Goal: Information Seeking & Learning: Learn about a topic

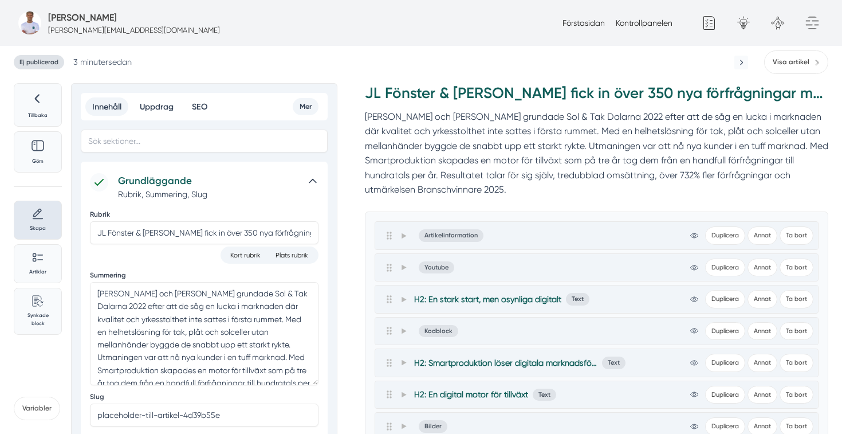
scroll to position [47, 0]
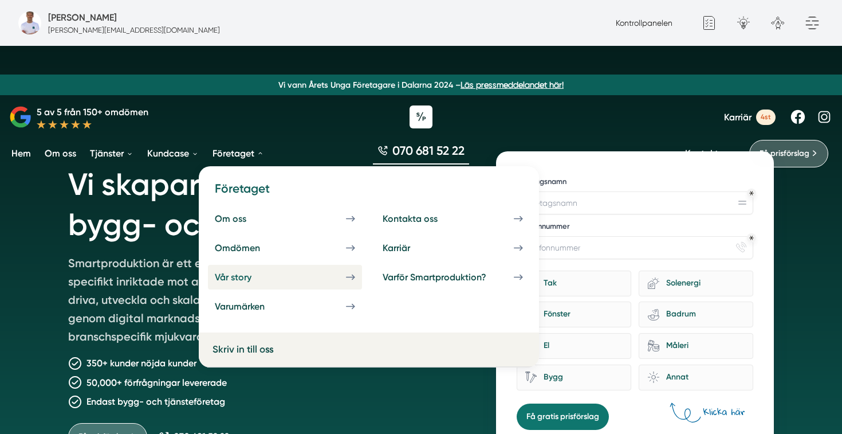
click at [238, 274] on div "Vår story" at bounding box center [247, 277] width 64 height 11
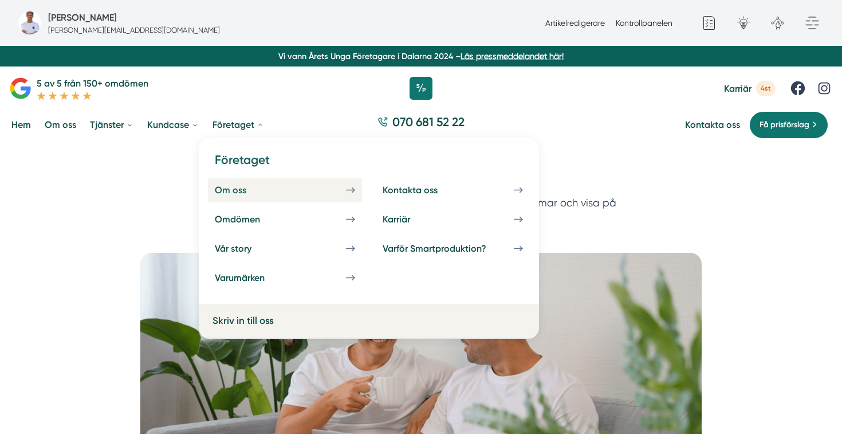
click at [243, 188] on div "Om oss" at bounding box center [244, 189] width 59 height 11
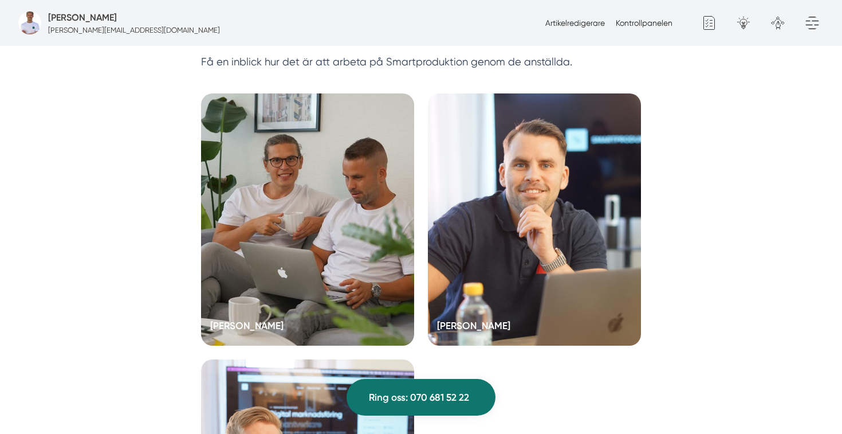
scroll to position [2240, 0]
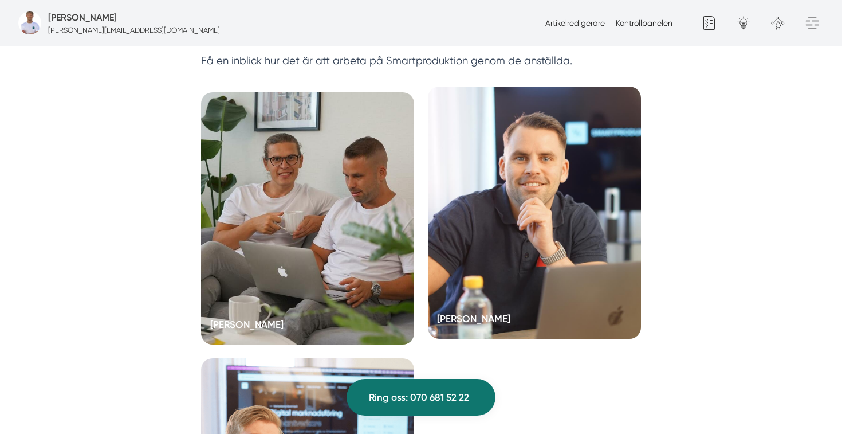
click at [494, 211] on div at bounding box center [534, 213] width 213 height 252
click at [470, 190] on div at bounding box center [534, 213] width 213 height 252
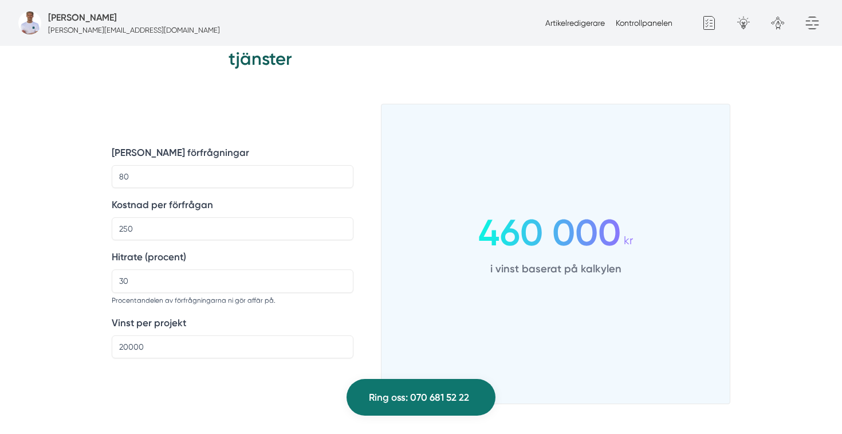
scroll to position [1402, 0]
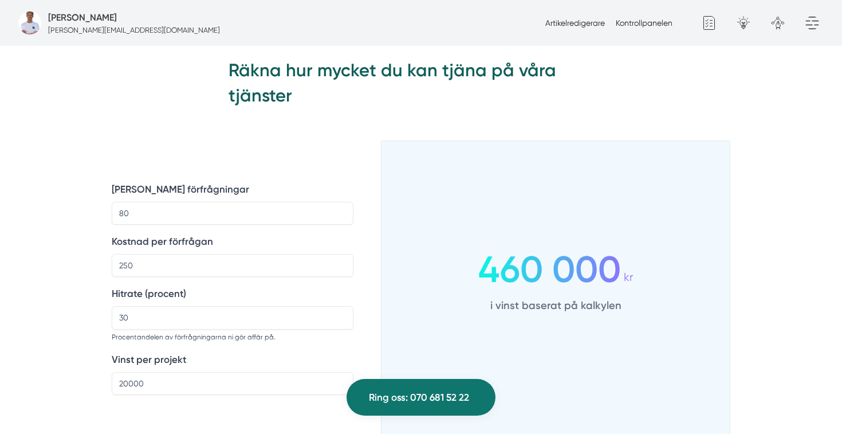
drag, startPoint x: 529, startPoint y: 282, endPoint x: 228, endPoint y: 57, distance: 376.1
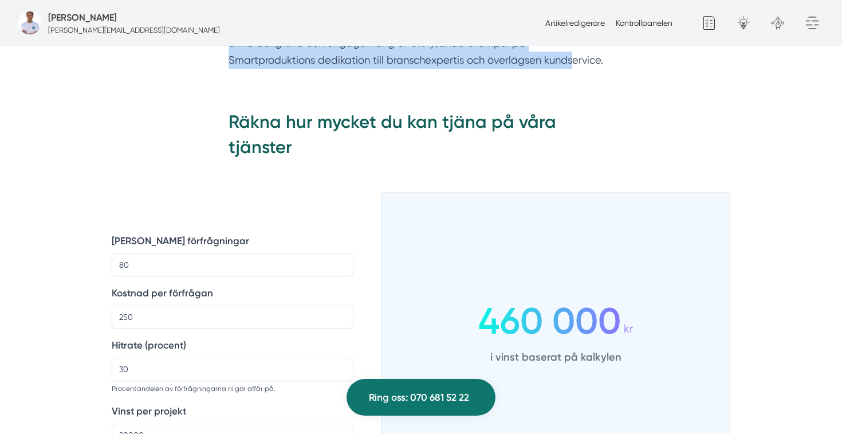
scroll to position [1344, 0]
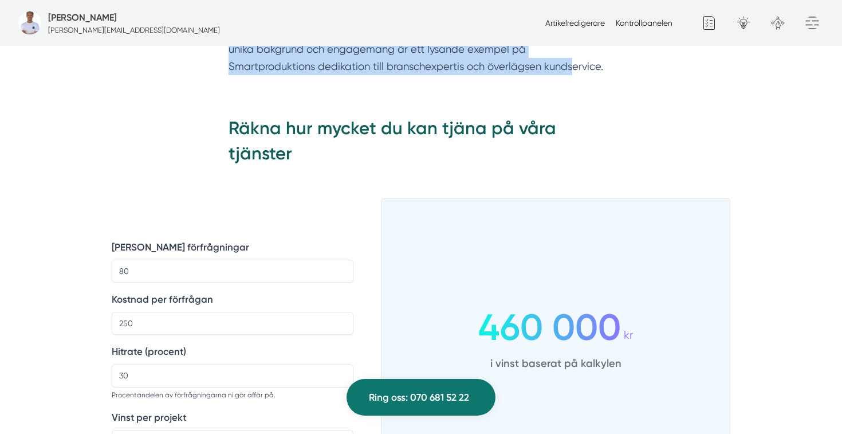
copy div "Niclas resa på Smartproduktion började en söndagskväll 2019 när grundaren Victo…"
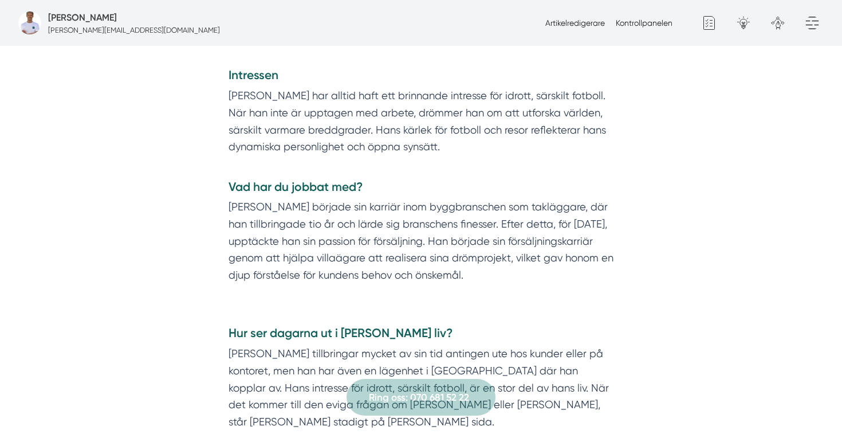
scroll to position [666, 0]
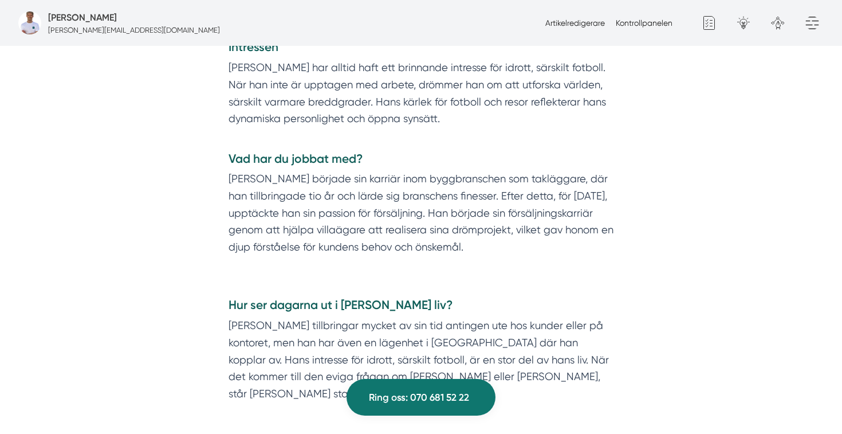
click at [470, 144] on p "[PERSON_NAME] har alltid haft ett brinnande intresse för idrott, särskilt fotbo…" at bounding box center [421, 101] width 385 height 85
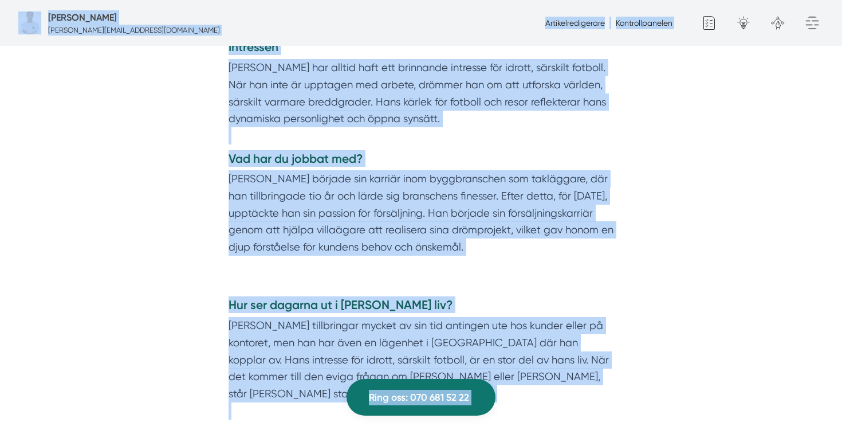
copy body "Fredrik Weberbauer fredrik.weberbauer@smartproduktion.se Artikelredigerare Kont…"
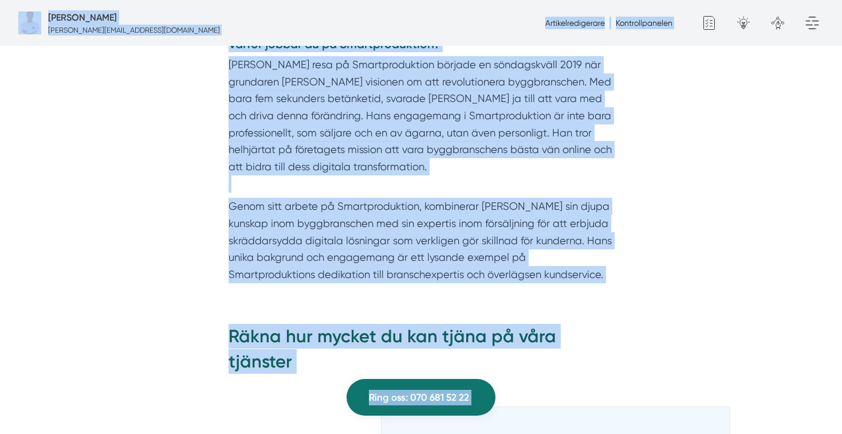
scroll to position [1110, 0]
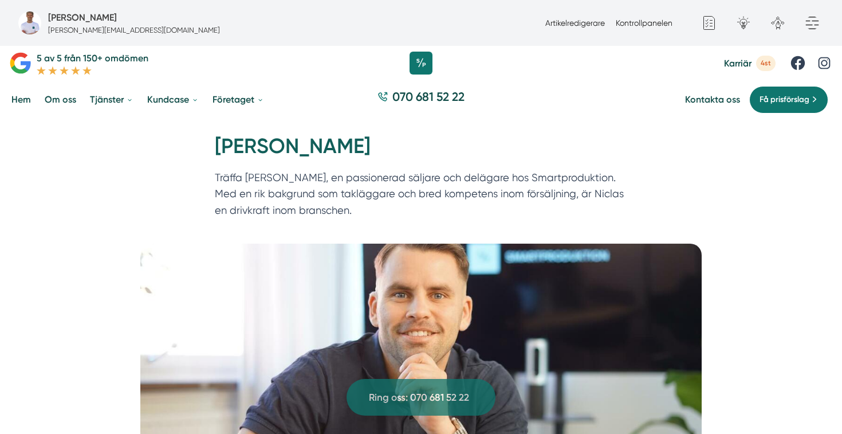
scroll to position [0, 0]
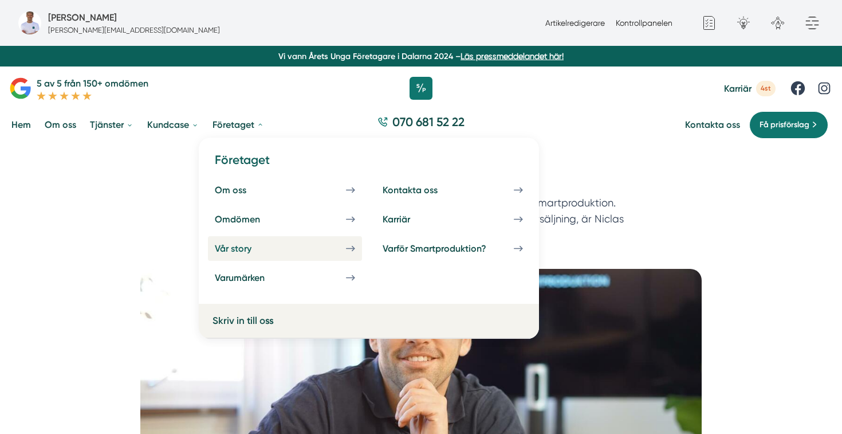
click at [239, 246] on div "Vår story" at bounding box center [247, 248] width 64 height 11
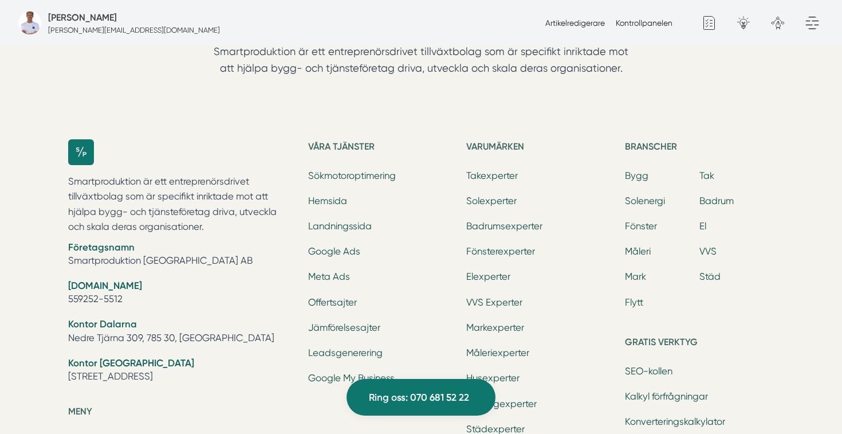
scroll to position [2399, 0]
